Goal: Transaction & Acquisition: Purchase product/service

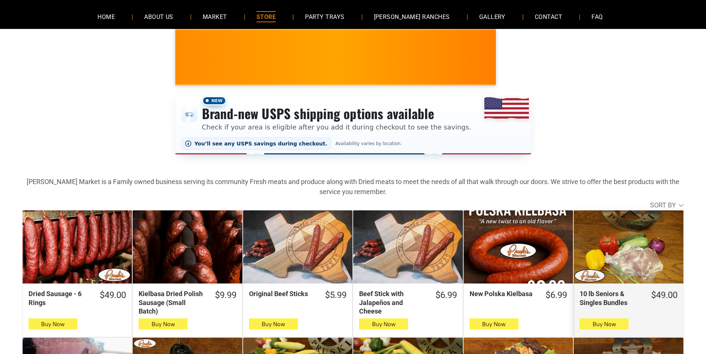
scroll to position [74, 0]
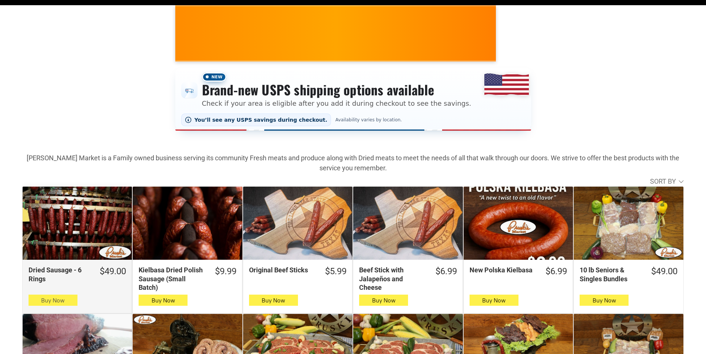
click at [49, 302] on icon "button" at bounding box center [53, 300] width 8 height 9
click at [50, 302] on icon "button" at bounding box center [53, 300] width 8 height 9
click at [31, 299] on button "Buy Now" at bounding box center [53, 299] width 49 height 11
